Goal: Communication & Community: Answer question/provide support

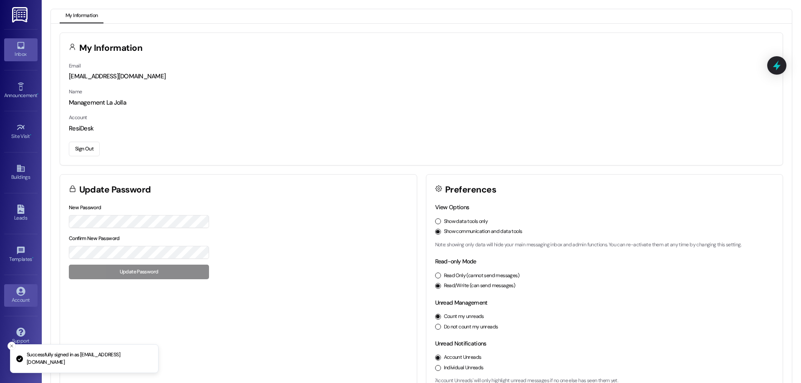
click at [25, 51] on div "Inbox" at bounding box center [21, 54] width 42 height 8
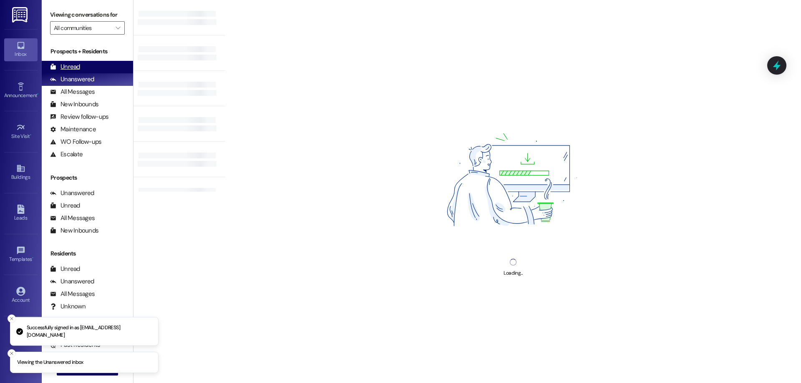
click at [75, 71] on div "Unread" at bounding box center [65, 67] width 30 height 9
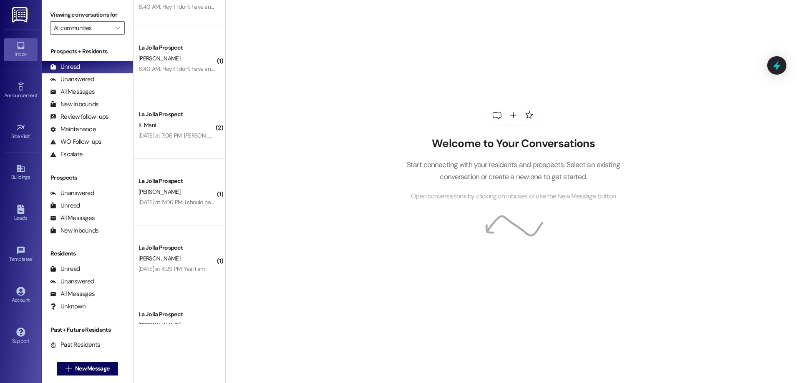
scroll to position [76, 0]
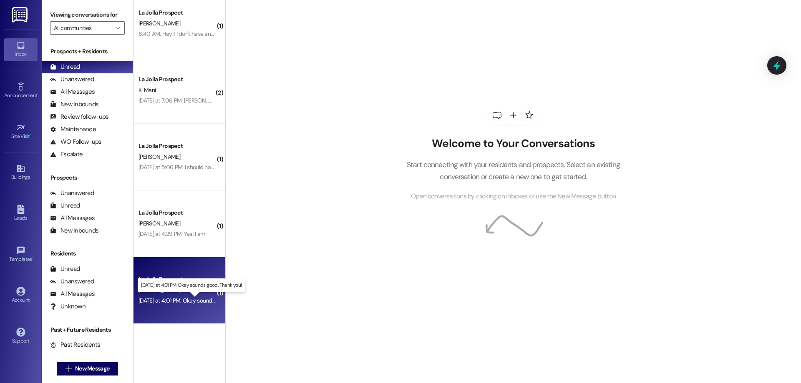
click at [191, 302] on div "Yesterday at 4:01 PM: Okay sounds good. Thank you! Yesterday at 4:01 PM: Okay s…" at bounding box center [197, 301] width 119 height 8
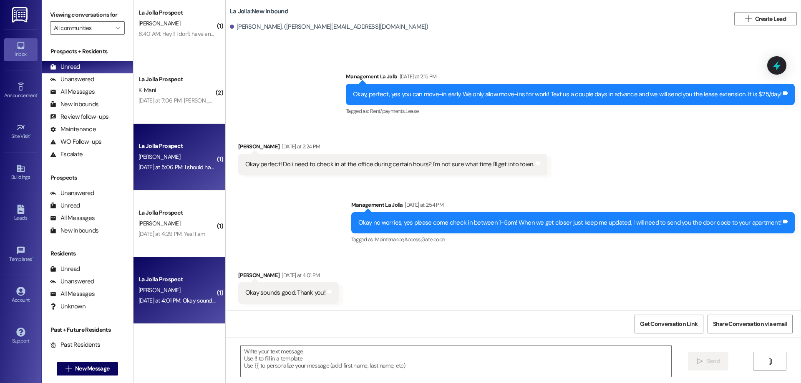
scroll to position [0, 0]
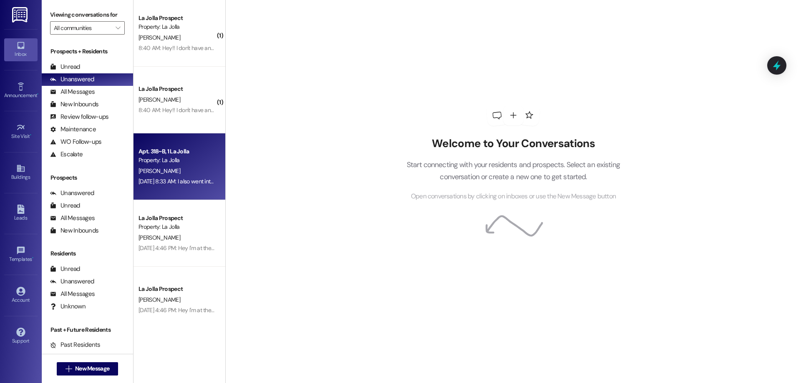
click at [148, 182] on div "[DATE] 8:33 AM: I also went into the office after this to make sure it was canc…" at bounding box center [260, 182] width 245 height 8
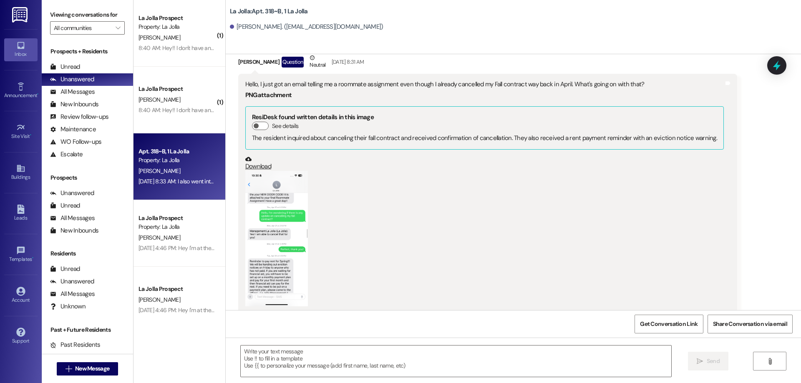
scroll to position [11790, 0]
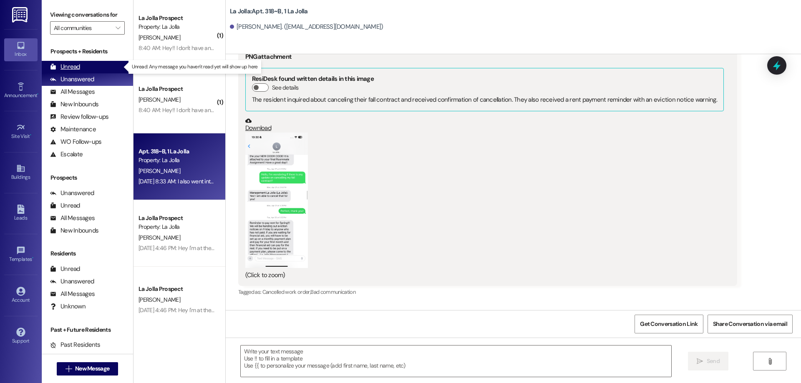
click at [88, 70] on div "Unread (0)" at bounding box center [87, 67] width 91 height 13
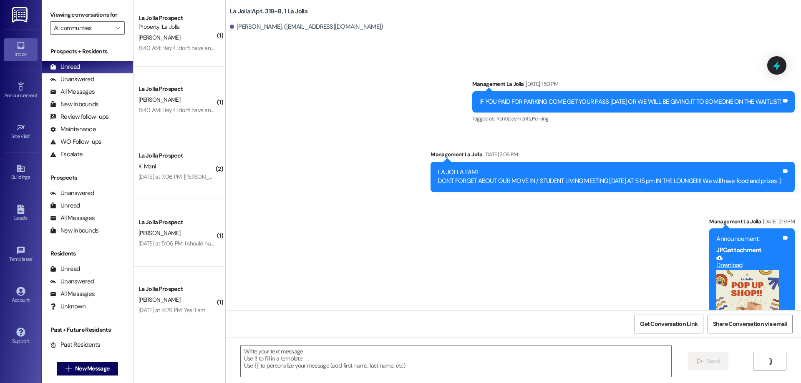
scroll to position [11790, 0]
